Goal: Task Accomplishment & Management: Manage account settings

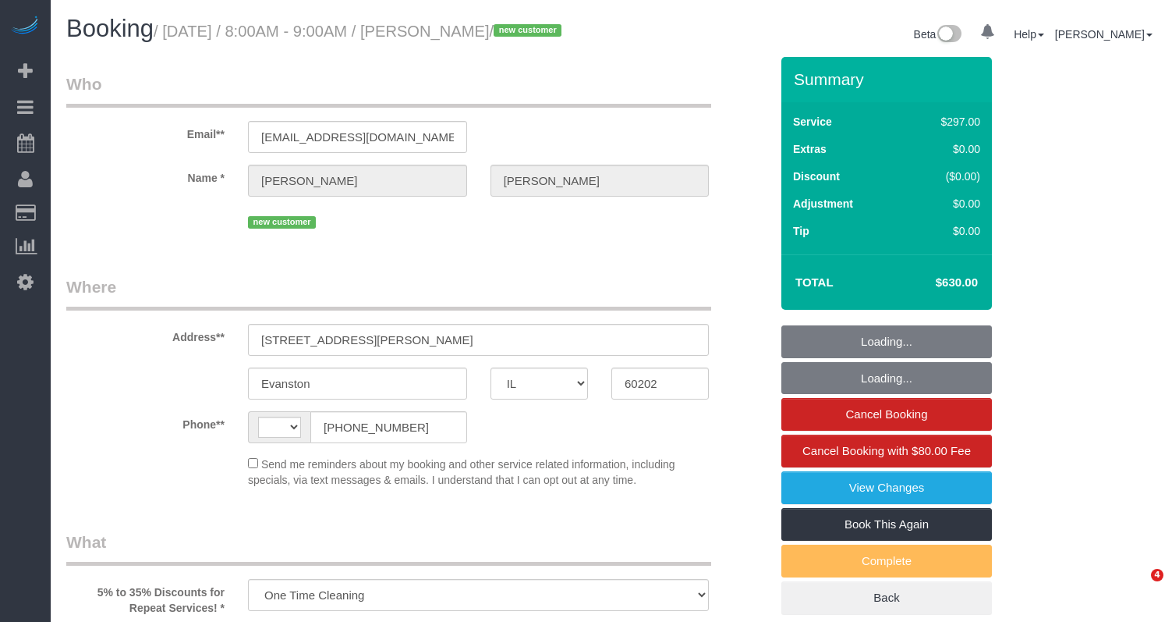
select select "IL"
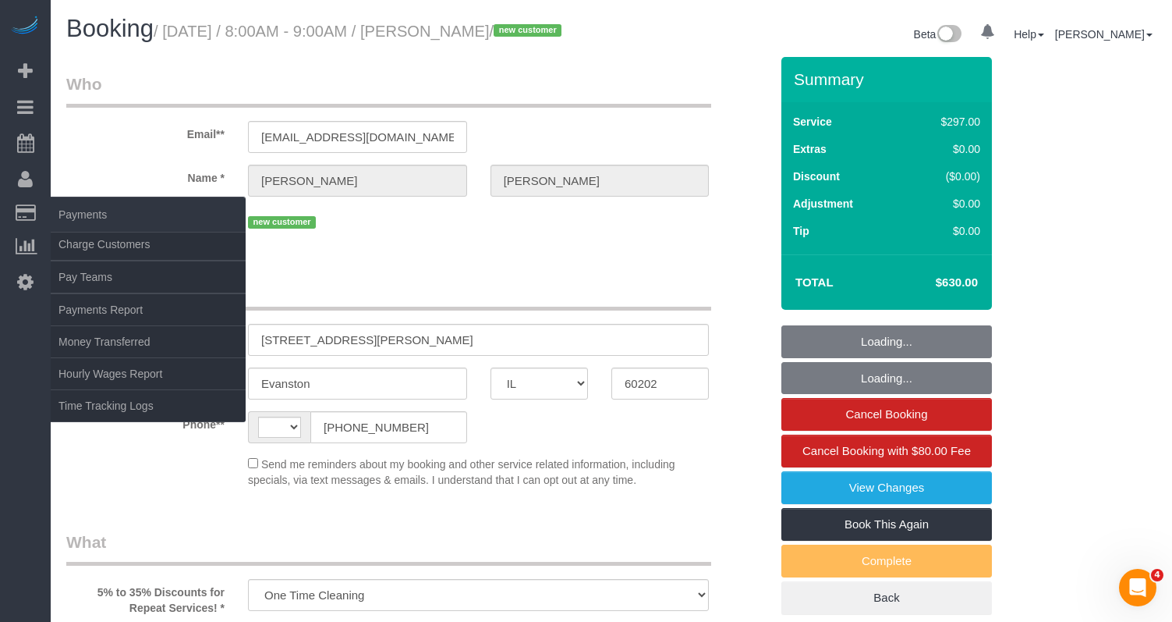
select select "string:[GEOGRAPHIC_DATA]"
select select "number:1"
select select "number:58"
select select "number:139"
select select "number:108"
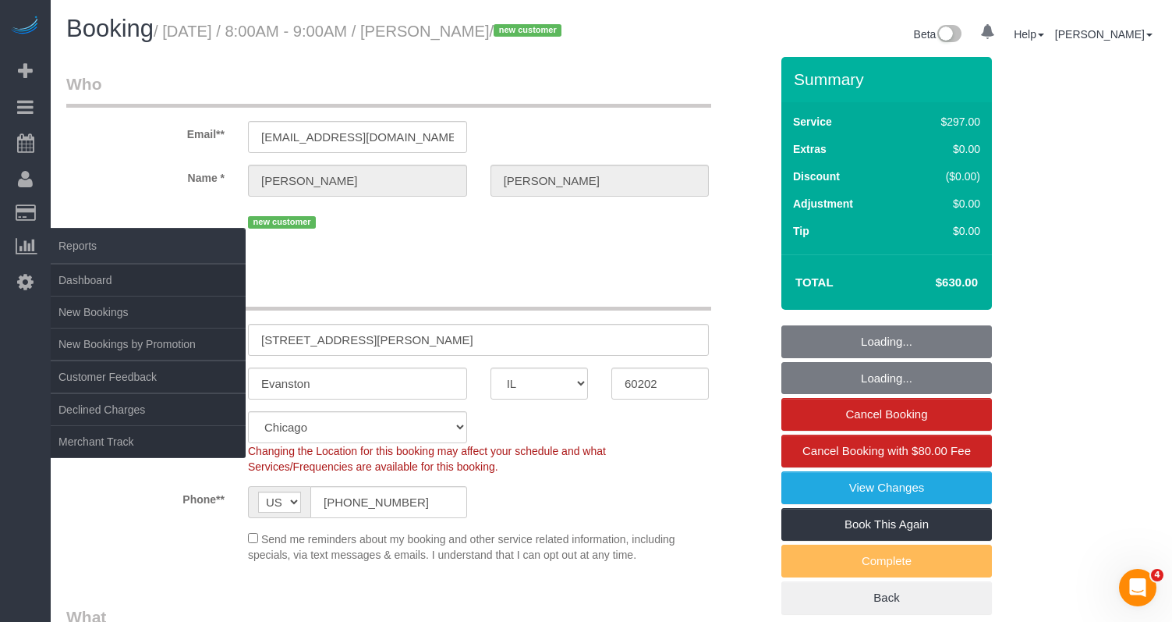
select select "514"
select select "2"
select select "5"
select select "spot1"
select select "object:1482"
